Goal: Transaction & Acquisition: Obtain resource

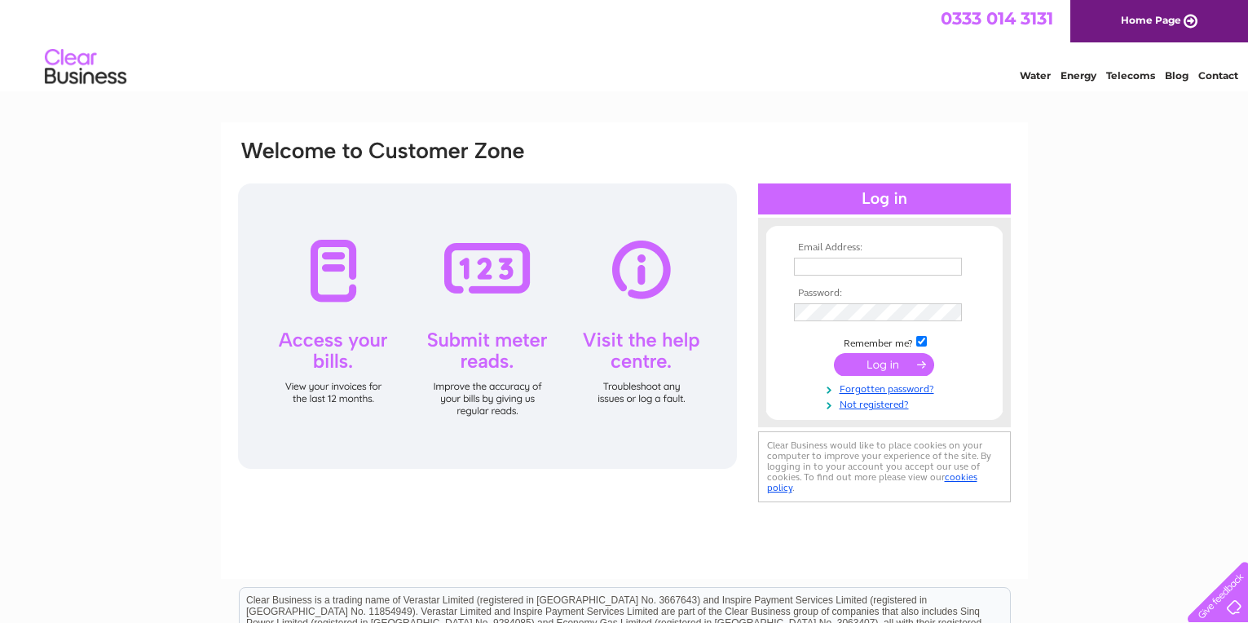
type input "[EMAIL_ADDRESS][DOMAIN_NAME]"
click at [887, 364] on input "submit" at bounding box center [884, 364] width 100 height 23
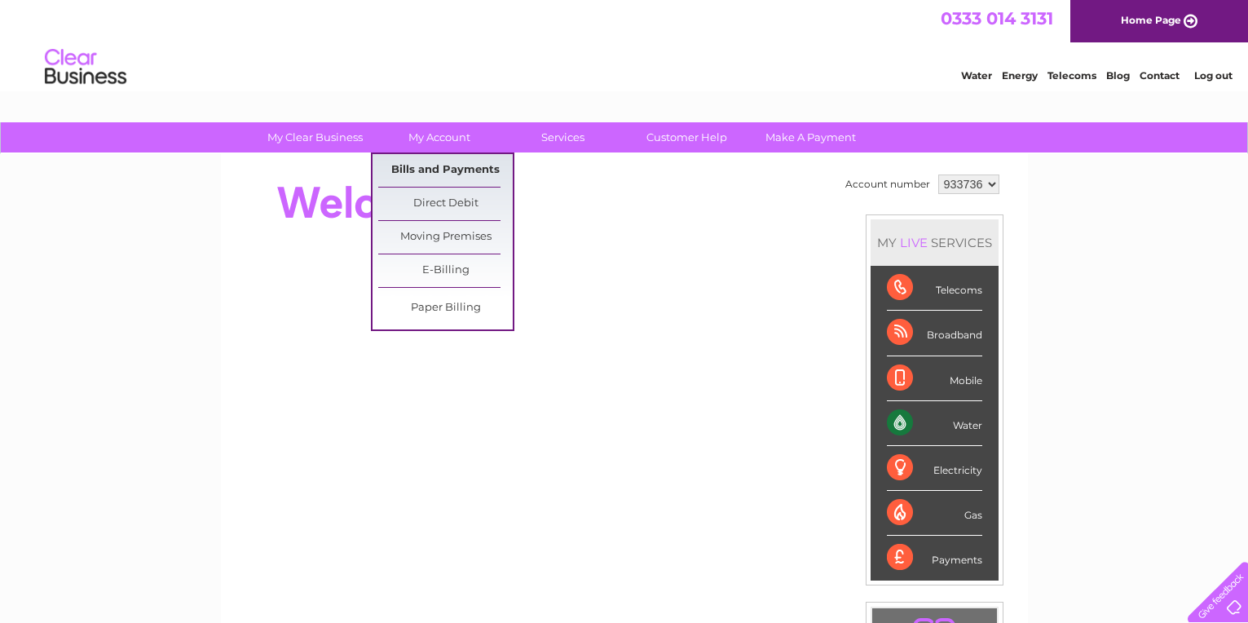
click at [448, 169] on link "Bills and Payments" at bounding box center [445, 170] width 135 height 33
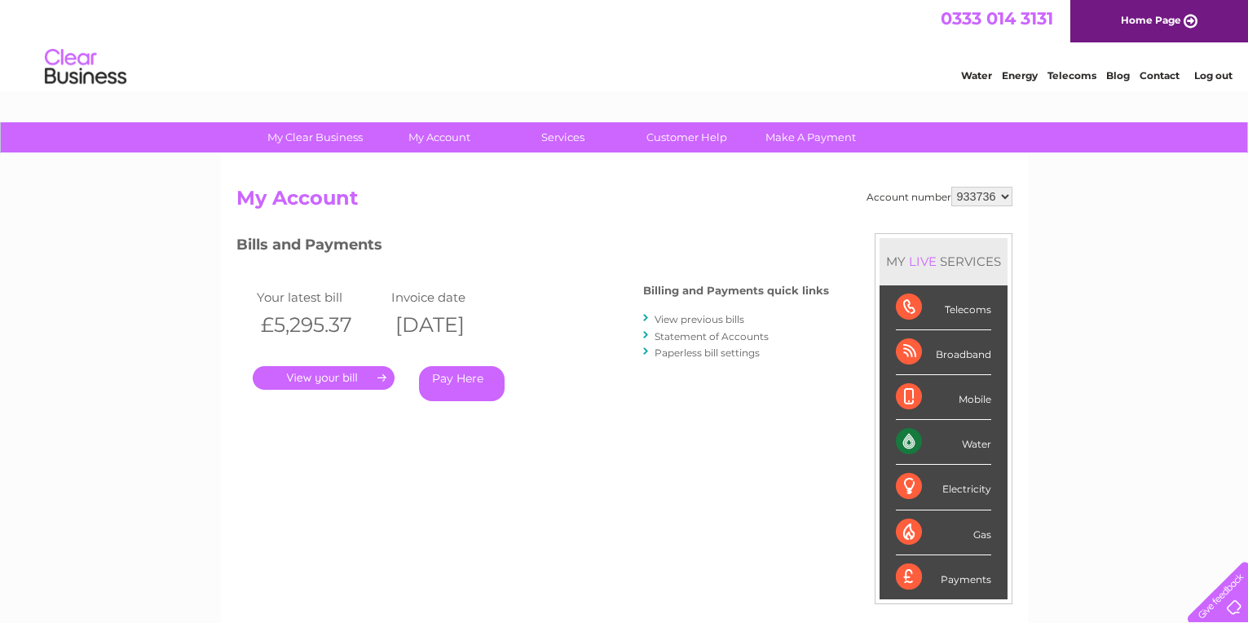
click at [329, 377] on link "." at bounding box center [324, 378] width 142 height 24
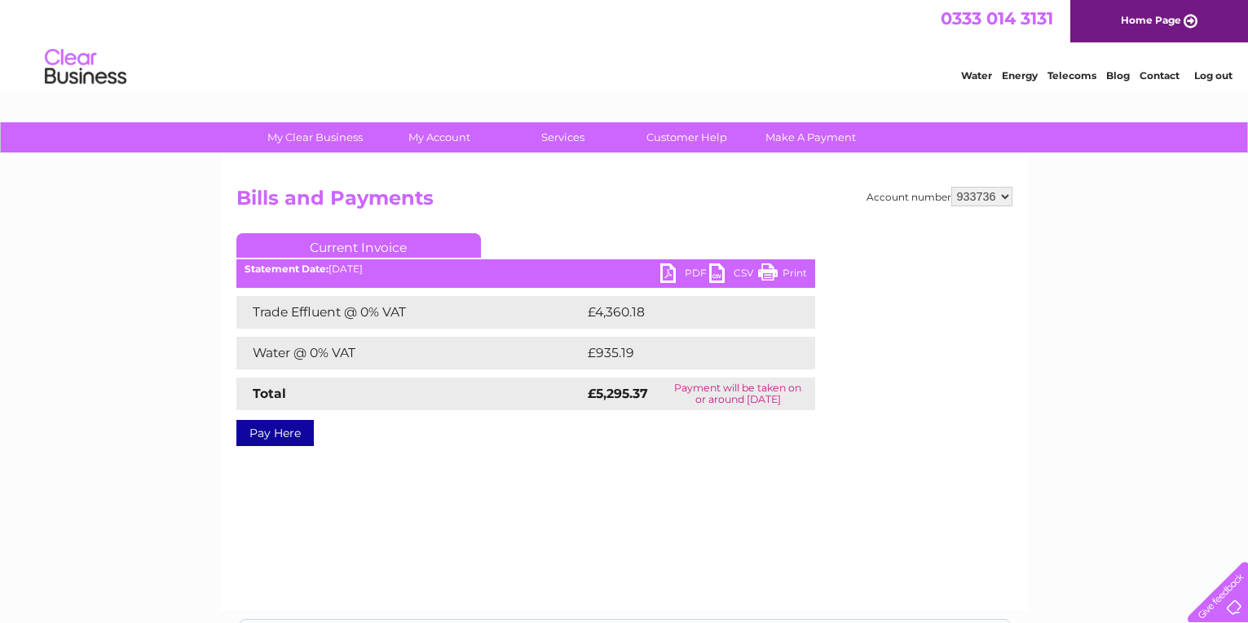
click at [679, 273] on link "PDF" at bounding box center [684, 275] width 49 height 24
click at [1141, 466] on div "My Clear Business Login Details My Details My Preferences Link Account My Accou…" at bounding box center [624, 505] width 1248 height 767
click at [899, 50] on div "Water Energy Telecoms Blog Contact Log out" at bounding box center [624, 68] width 1248 height 53
click at [1004, 197] on select "933736 934545" at bounding box center [981, 197] width 61 height 20
select select "934545"
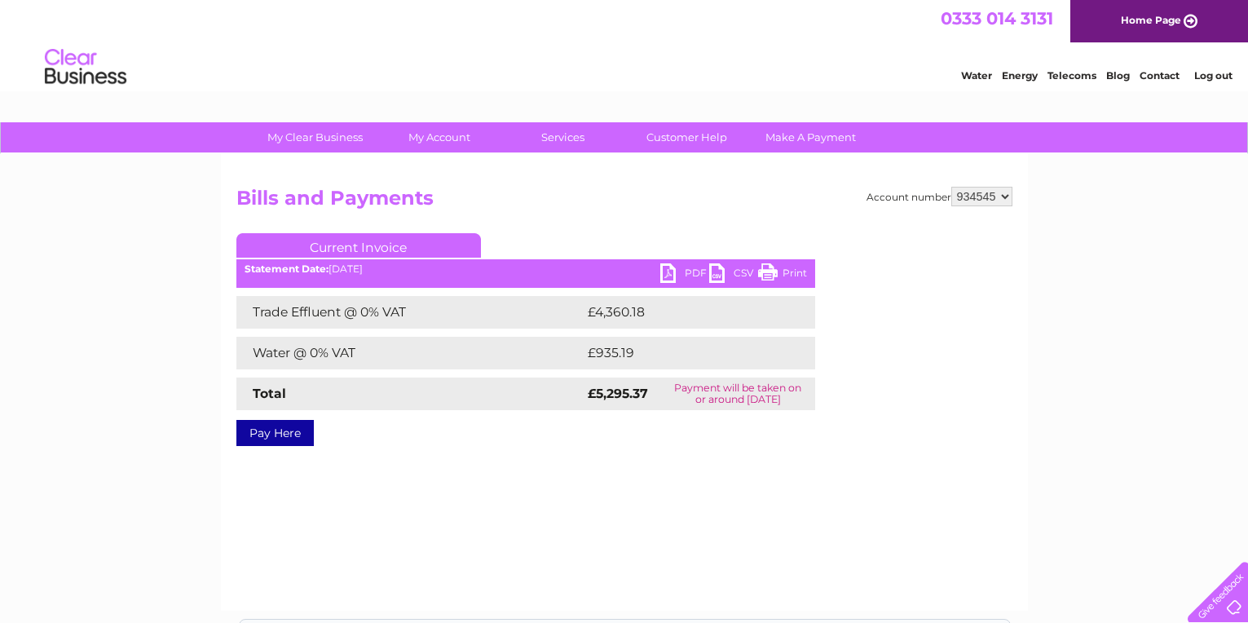
click at [951, 187] on select "933736 934545" at bounding box center [981, 197] width 61 height 20
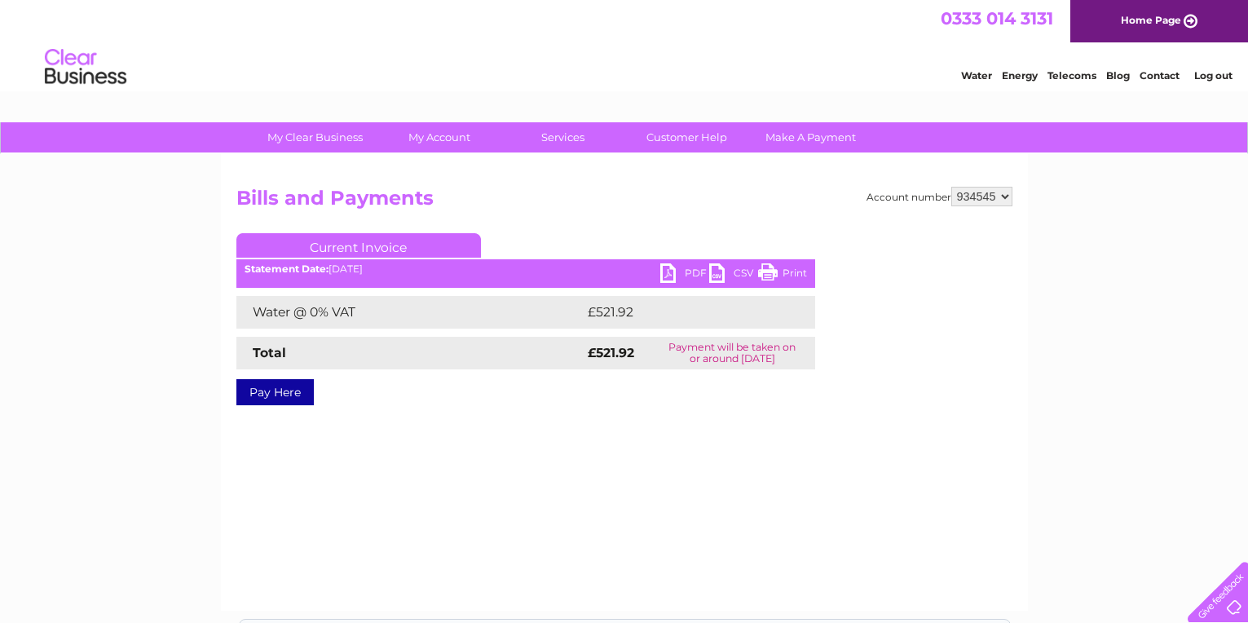
click at [690, 274] on link "PDF" at bounding box center [684, 275] width 49 height 24
click at [1217, 326] on div "My Clear Business Login Details My Details My Preferences Link Account My Accou…" at bounding box center [624, 505] width 1248 height 767
